Goal: Information Seeking & Learning: Find specific fact

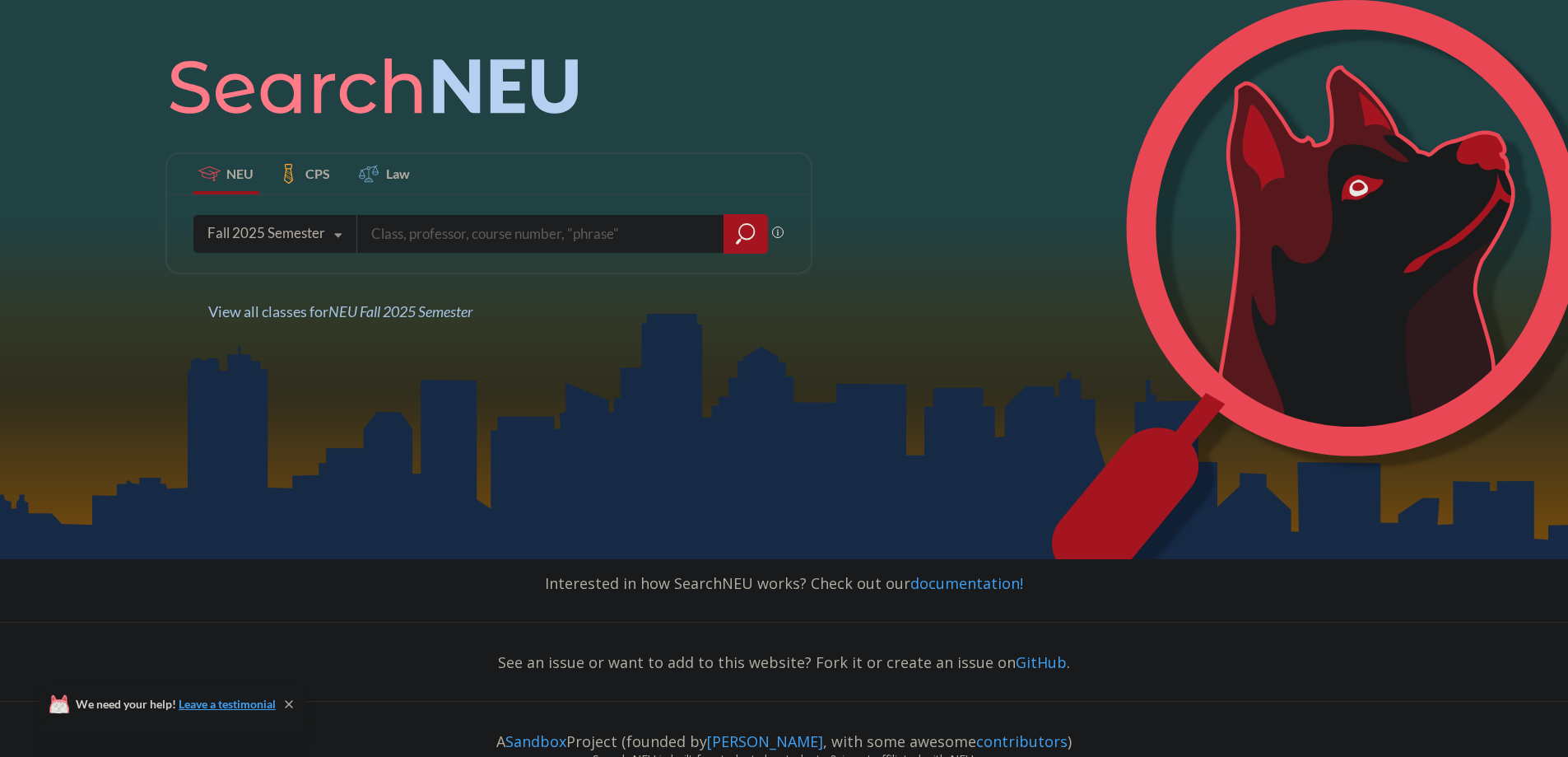
scroll to position [305, 0]
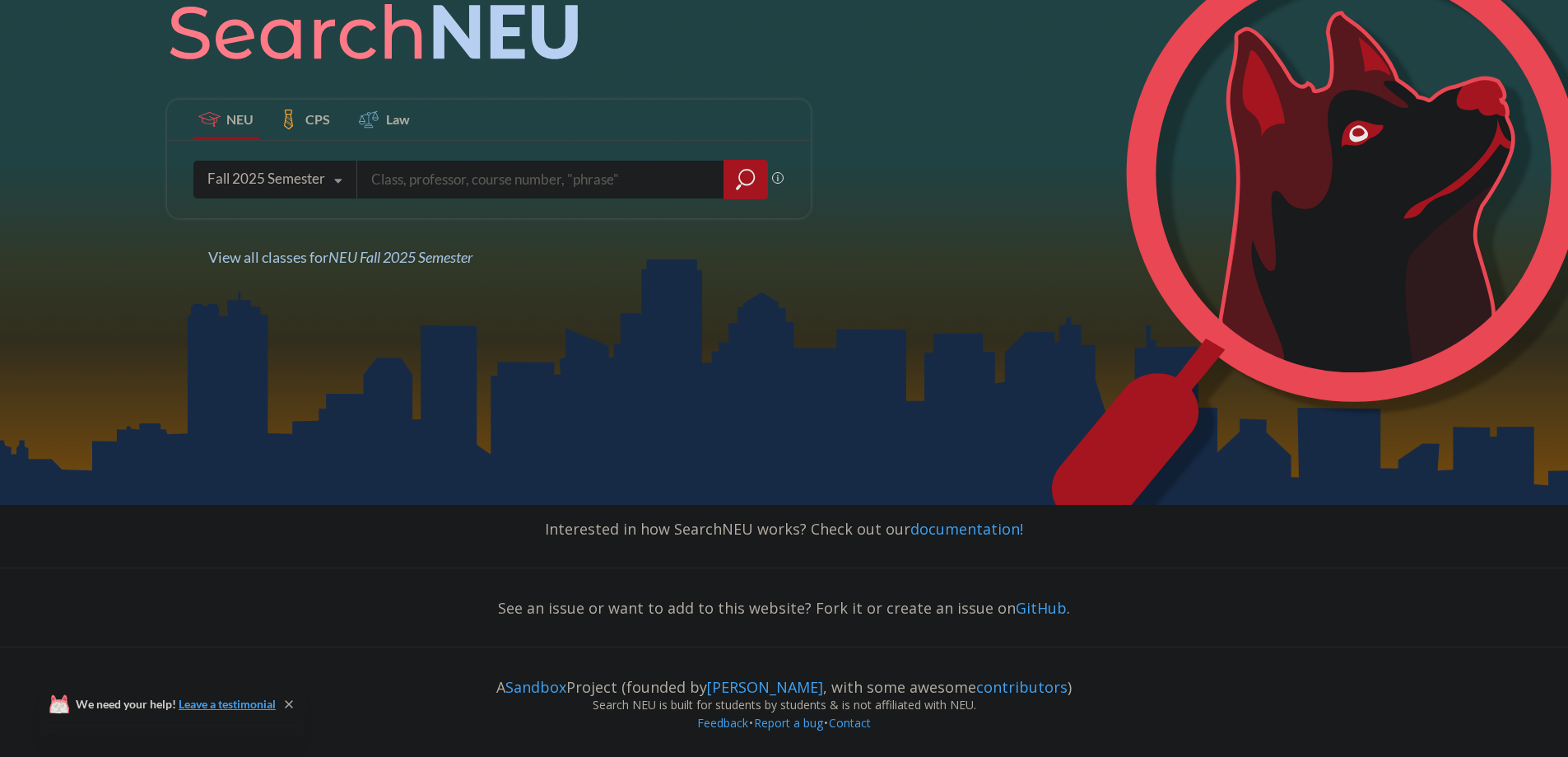
click at [391, 175] on input "search" at bounding box center [540, 179] width 343 height 35
click at [398, 180] on input "search" at bounding box center [540, 179] width 343 height 35
click at [427, 170] on input "search" at bounding box center [540, 179] width 343 height 35
paste input "EESC 6500"
type input "EESC 6500"
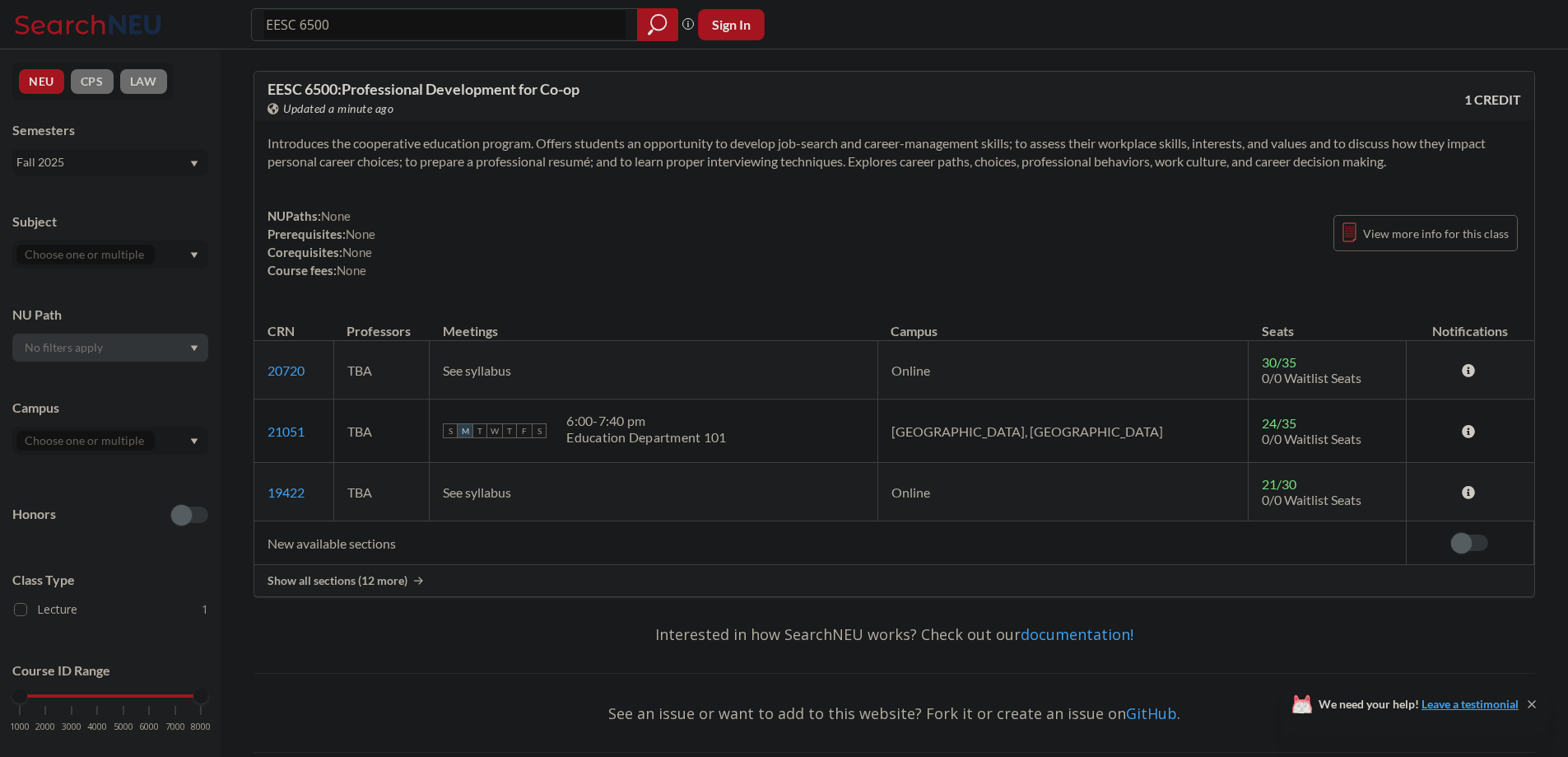
click at [362, 549] on td "New available sections" at bounding box center [830, 542] width 1151 height 44
click at [378, 579] on span "Show all sections (12 more)" at bounding box center [337, 580] width 140 height 15
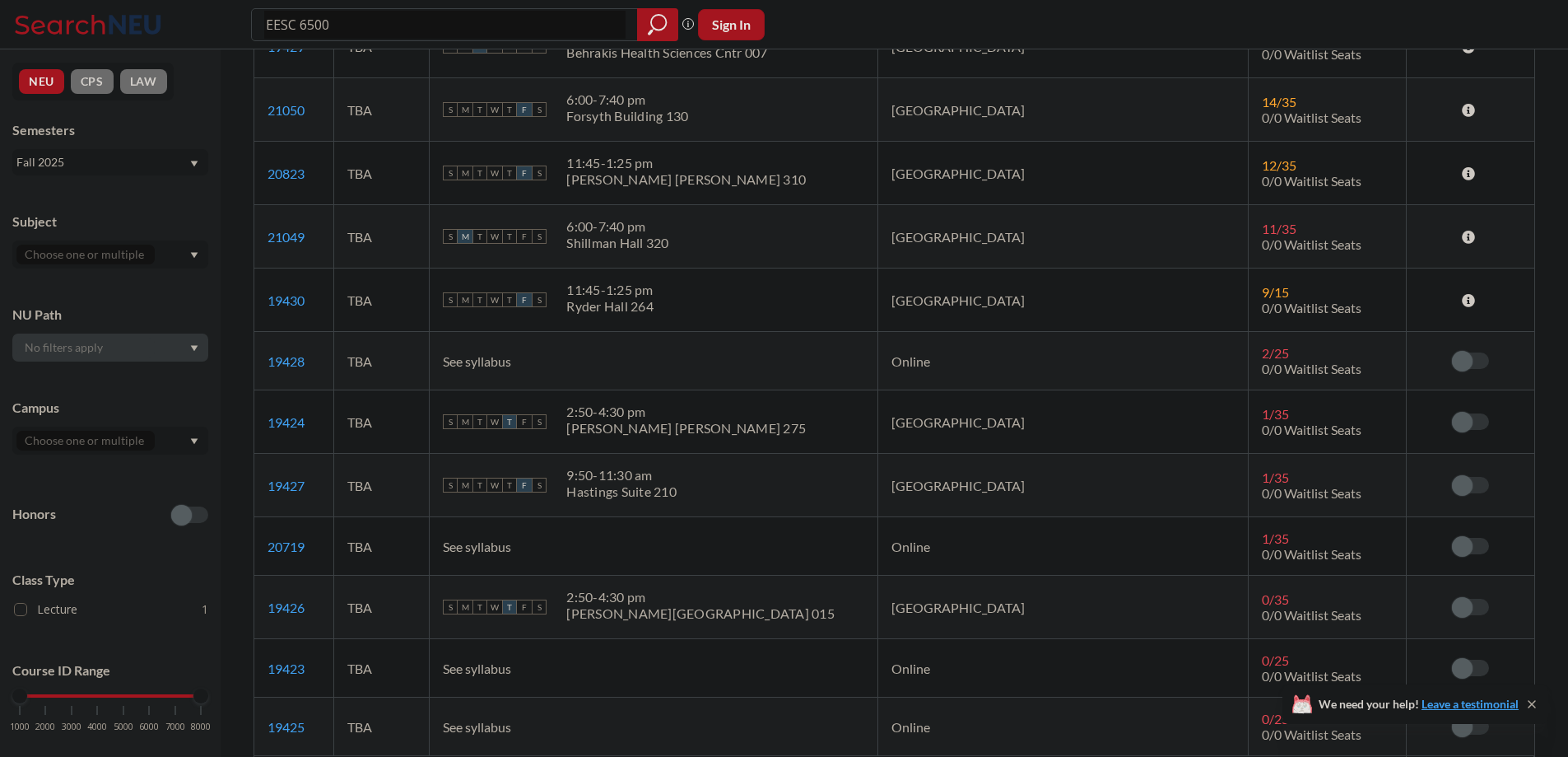
scroll to position [576, 0]
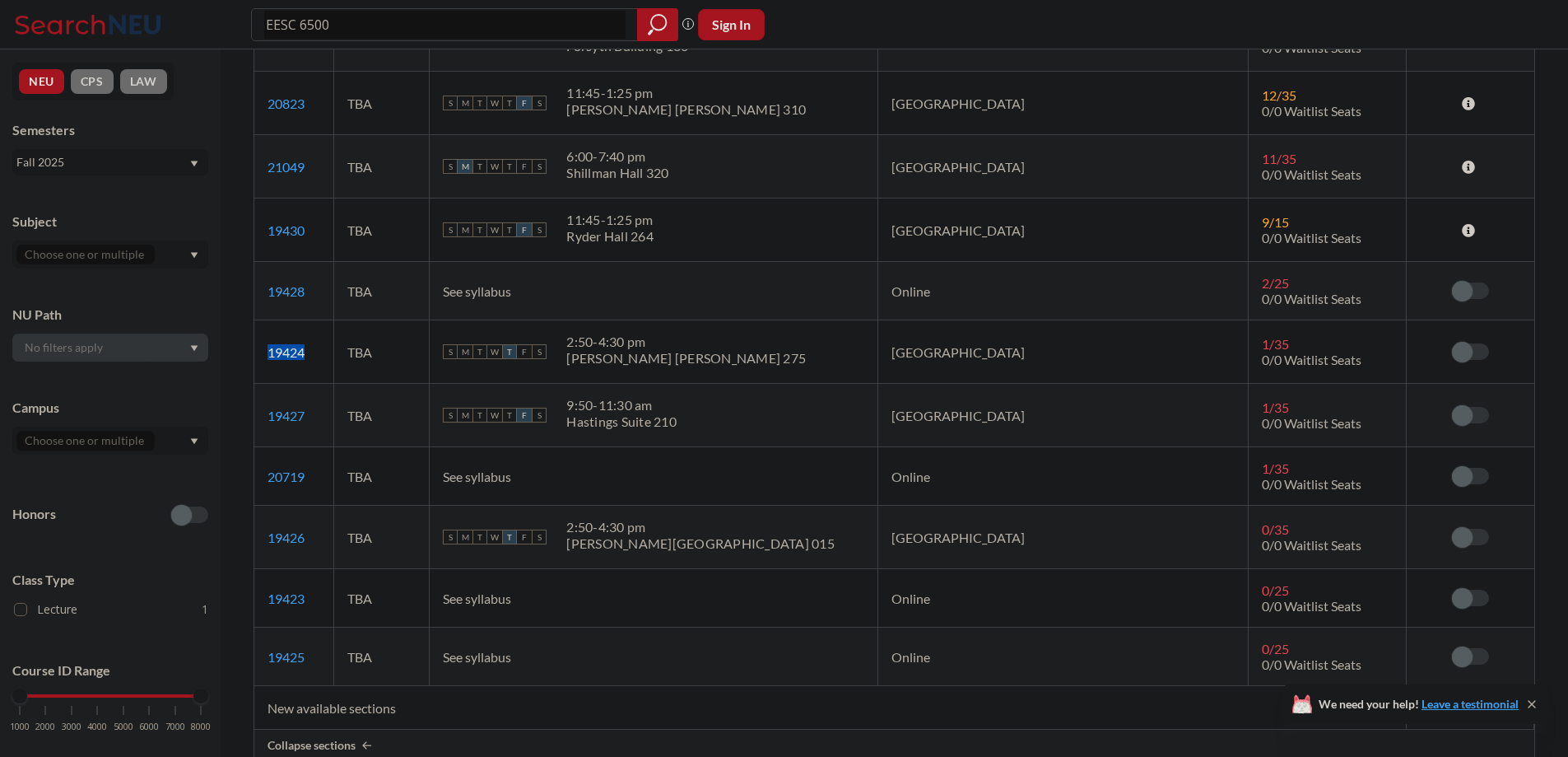
drag, startPoint x: 325, startPoint y: 351, endPoint x: 268, endPoint y: 349, distance: 57.0
click at [268, 349] on td "19424 View this section on Banner." at bounding box center [294, 352] width 79 height 63
copy link "19424"
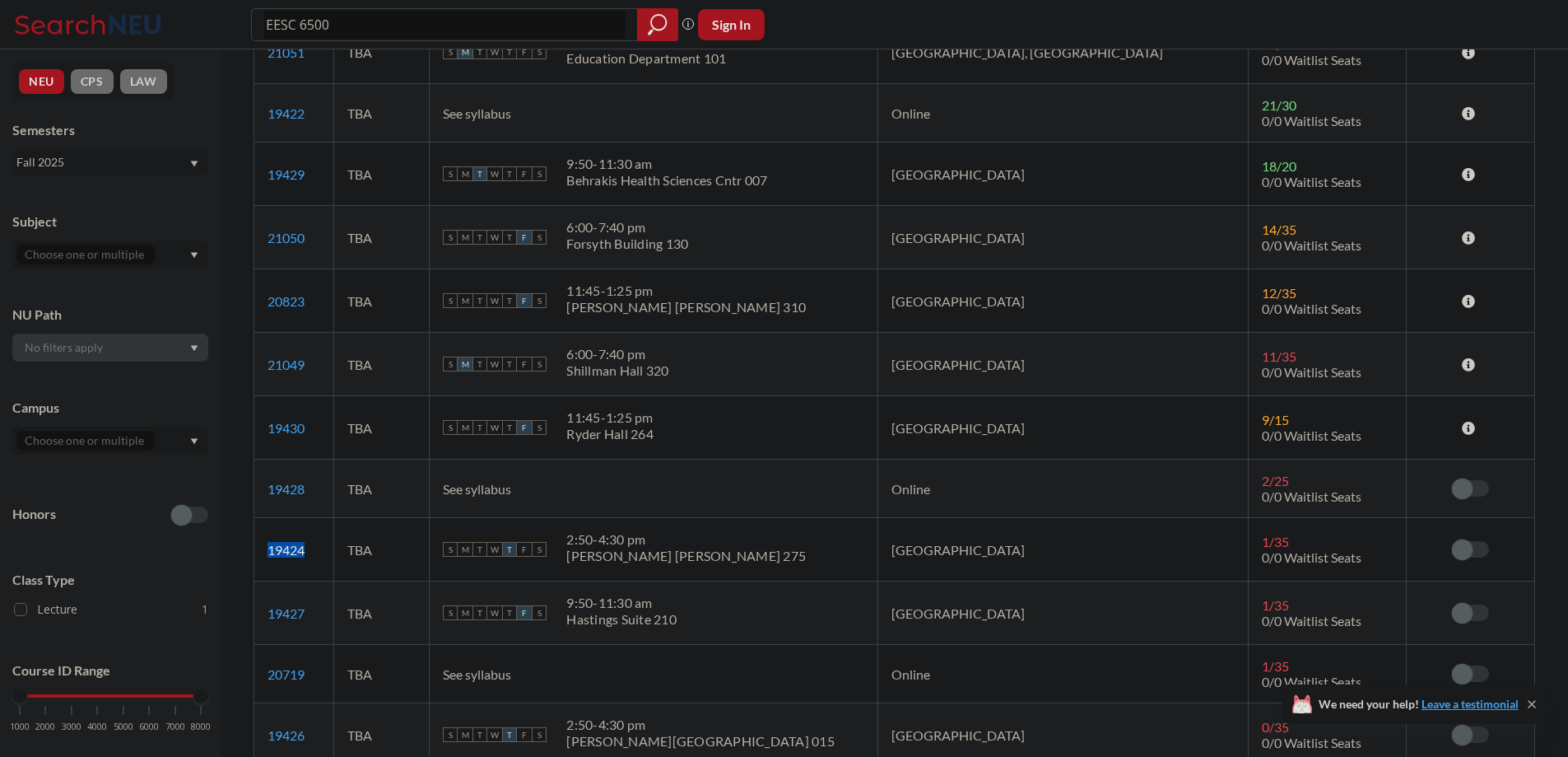
scroll to position [165, 0]
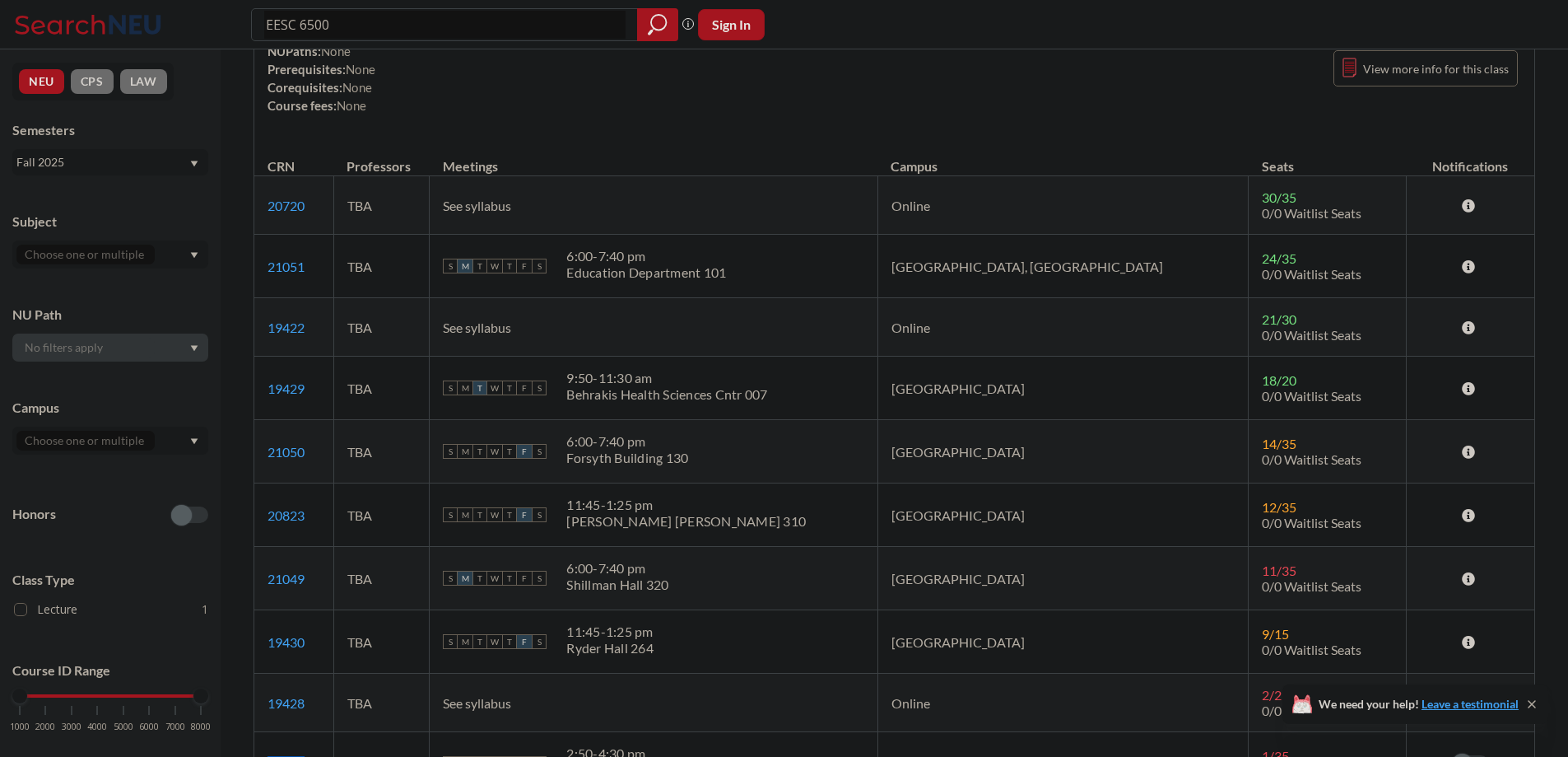
copy link "19424"
